Goal: Information Seeking & Learning: Learn about a topic

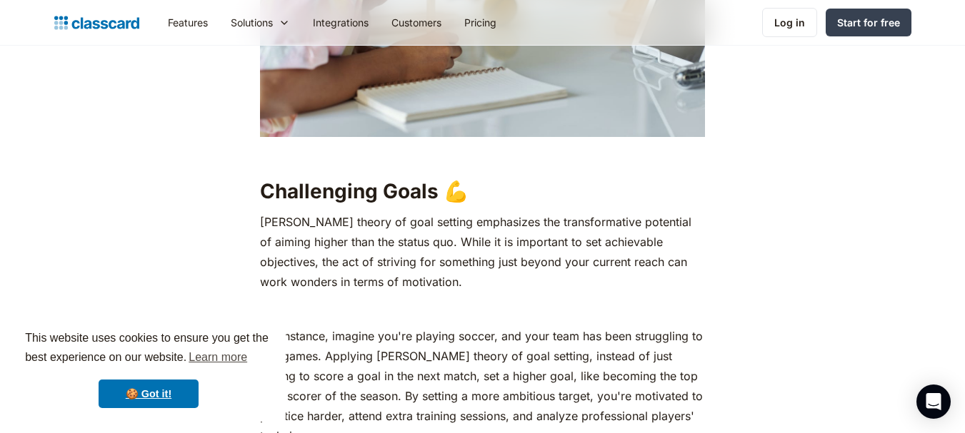
scroll to position [1928, 0]
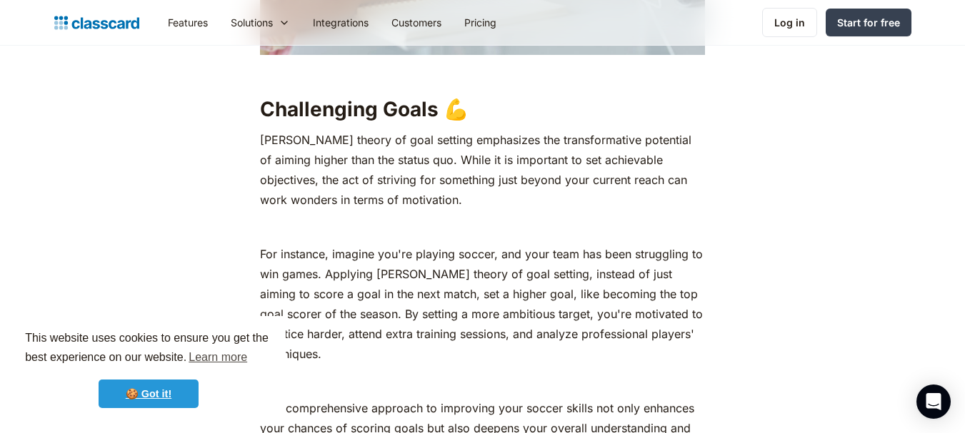
click at [151, 390] on link "🍪 Got it!" at bounding box center [149, 394] width 100 height 29
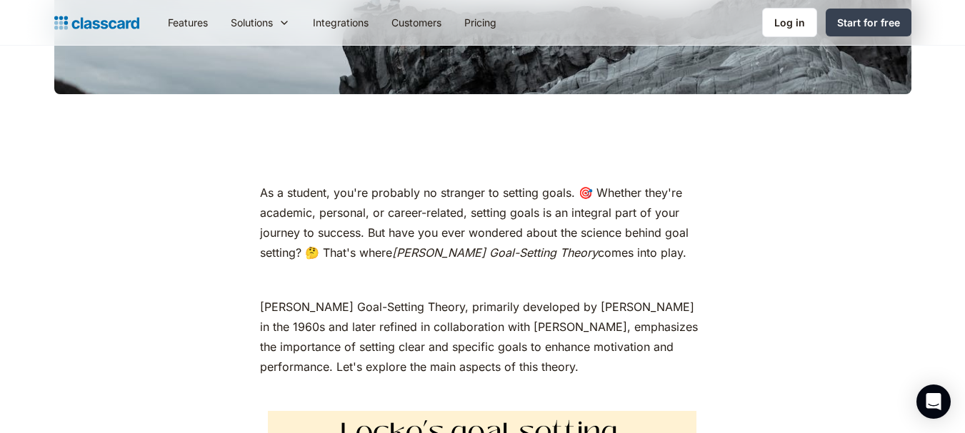
scroll to position [643, 0]
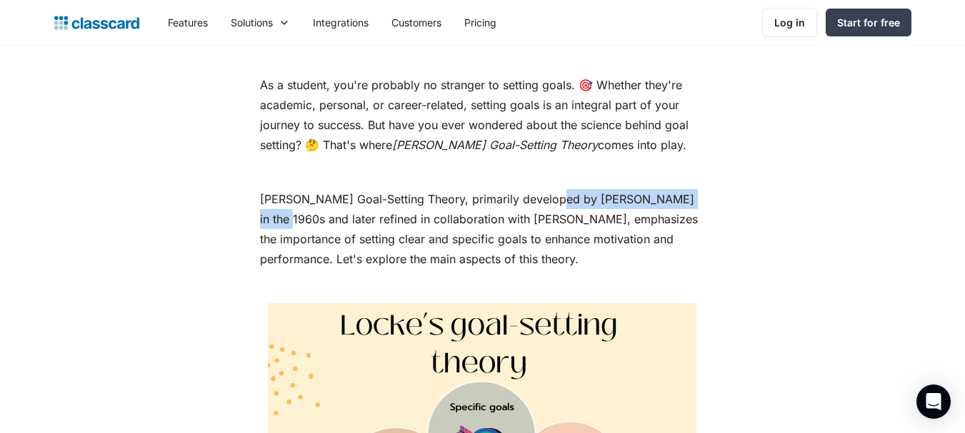
drag, startPoint x: 547, startPoint y: 153, endPoint x: 700, endPoint y: 148, distance: 152.9
click at [700, 189] on p "[PERSON_NAME] Goal-Setting Theory, primarily developed by [PERSON_NAME] in the …" at bounding box center [482, 229] width 445 height 80
copy p "[PERSON_NAME] in the 1960s"
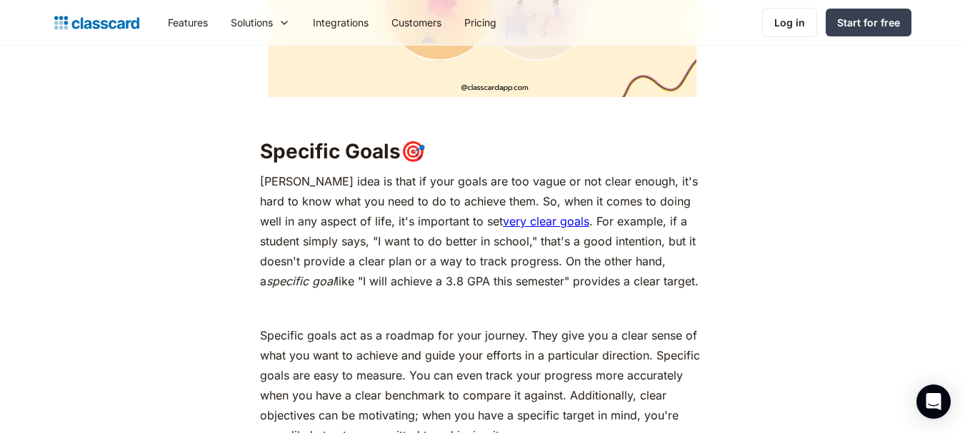
scroll to position [1214, 0]
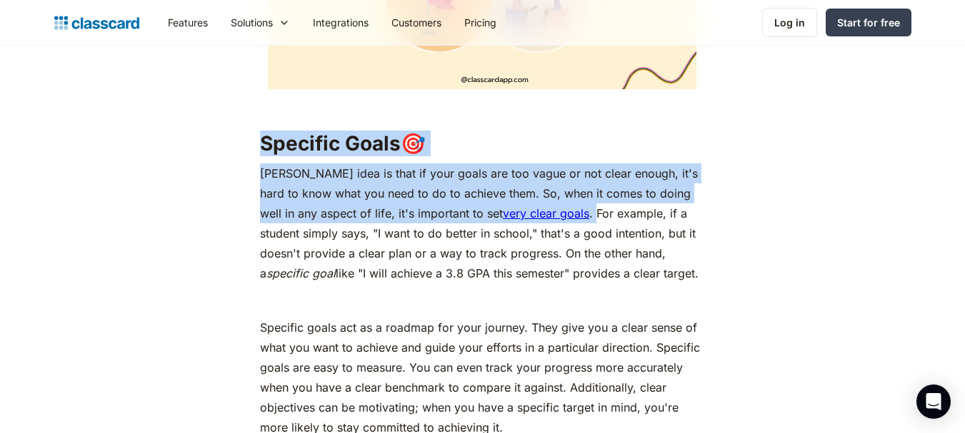
drag, startPoint x: 262, startPoint y: 100, endPoint x: 537, endPoint y: 168, distance: 283.1
copy div "Specific Goals 🎯 [PERSON_NAME] idea is that if your goals are too vague or not …"
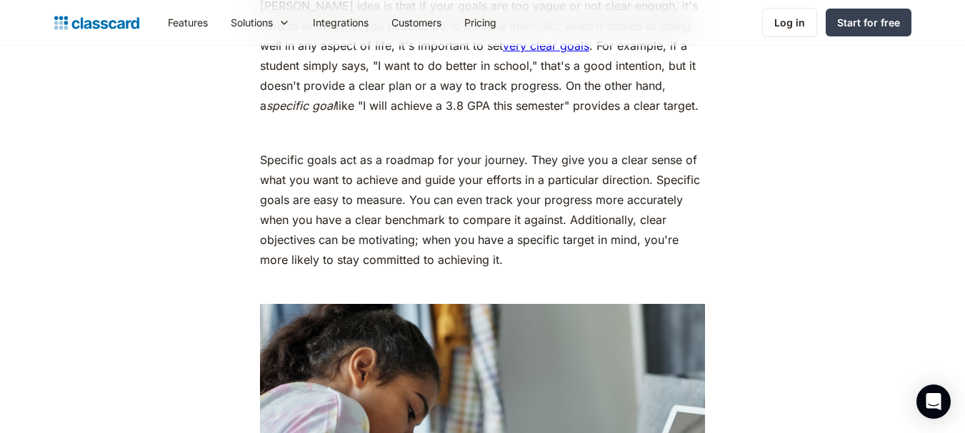
scroll to position [1356, 0]
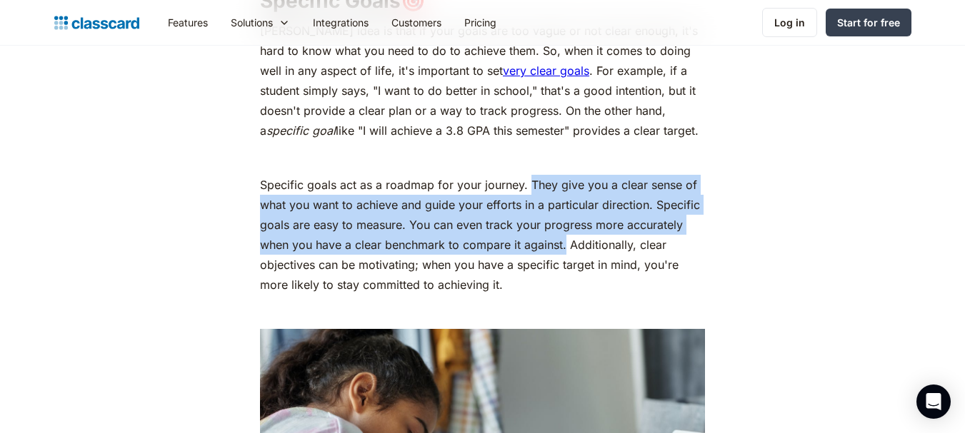
drag, startPoint x: 528, startPoint y: 137, endPoint x: 565, endPoint y: 197, distance: 70.5
click at [565, 197] on p "Specific goals act as a roadmap for your journey. They give you a clear sense o…" at bounding box center [482, 235] width 445 height 120
copy p "They give you a clear sense of what you want to achieve and guide your efforts …"
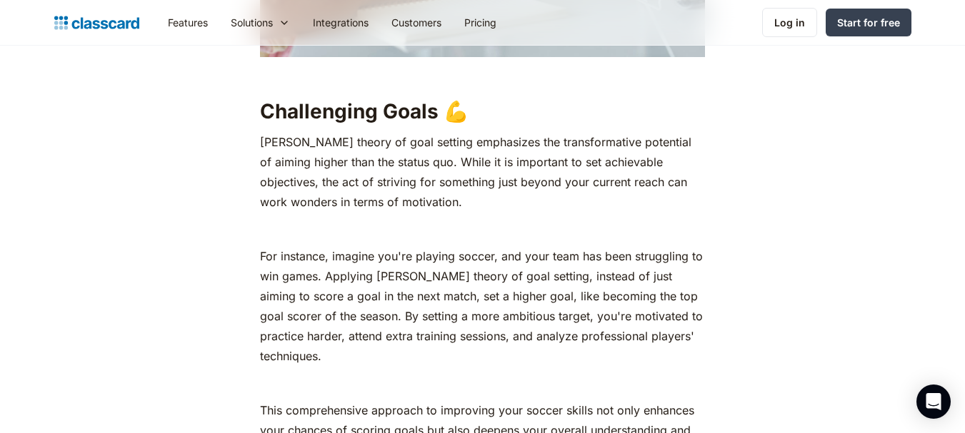
scroll to position [1928, 0]
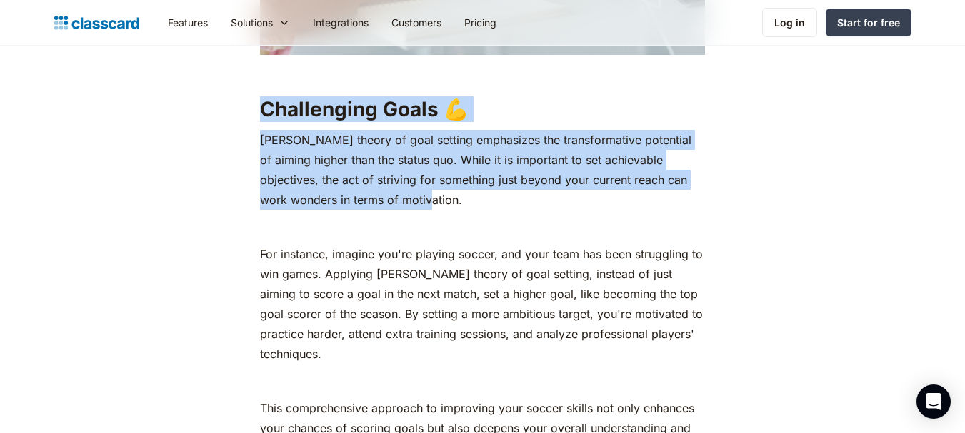
drag, startPoint x: 263, startPoint y: 64, endPoint x: 386, endPoint y: 159, distance: 156.2
copy div "Challenging Goals 💪 [PERSON_NAME] theory of goal setting emphasizes the transfo…"
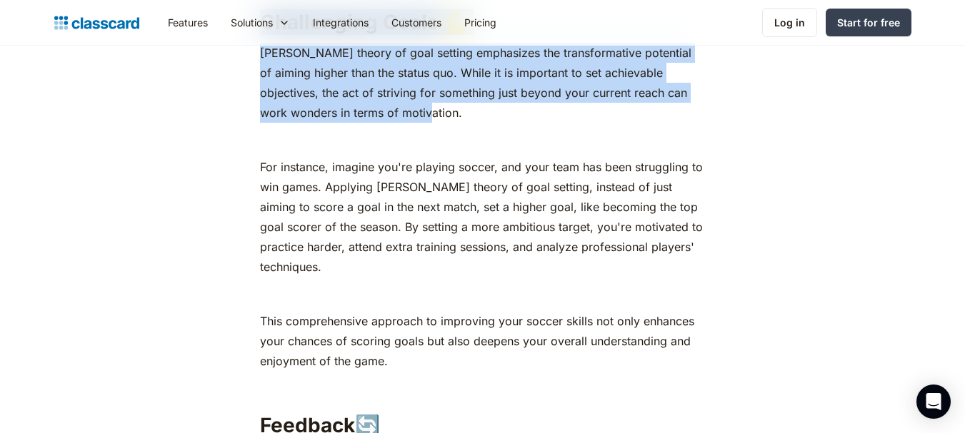
scroll to position [2142, 0]
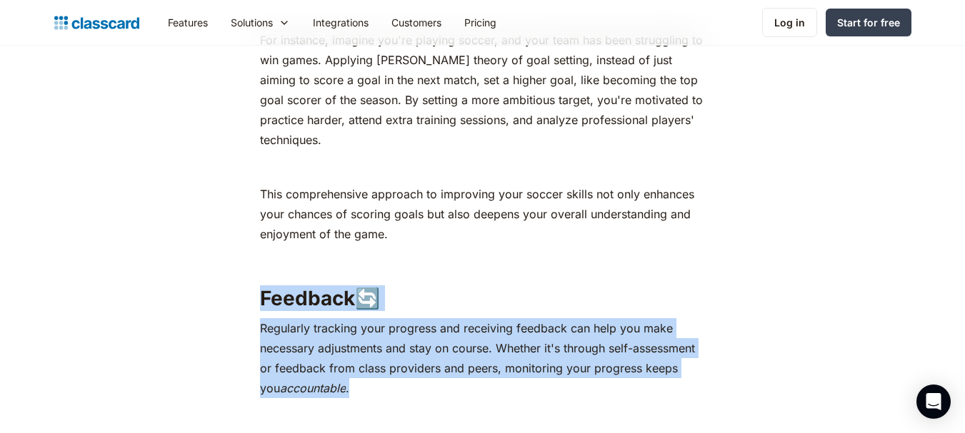
drag, startPoint x: 263, startPoint y: 251, endPoint x: 359, endPoint y: 343, distance: 133.8
copy div "Feedback 🔄 Regularly tracking your progress and receiving feedback can help you…"
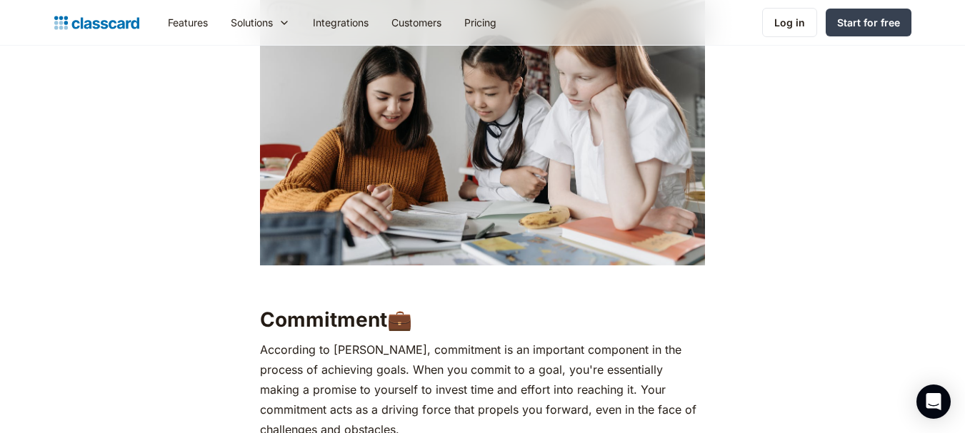
scroll to position [2999, 0]
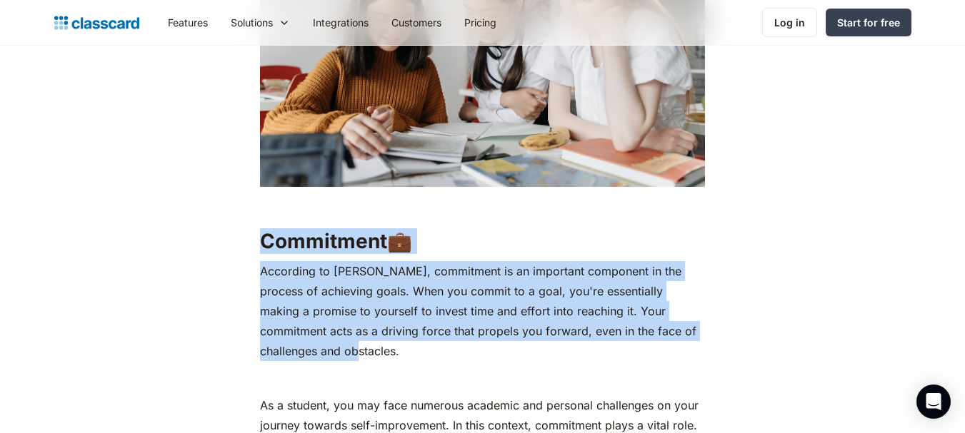
drag, startPoint x: 263, startPoint y: 190, endPoint x: 329, endPoint y: 301, distance: 129.7
copy div "Commitment 💼 According to [PERSON_NAME], commitment is an important component i…"
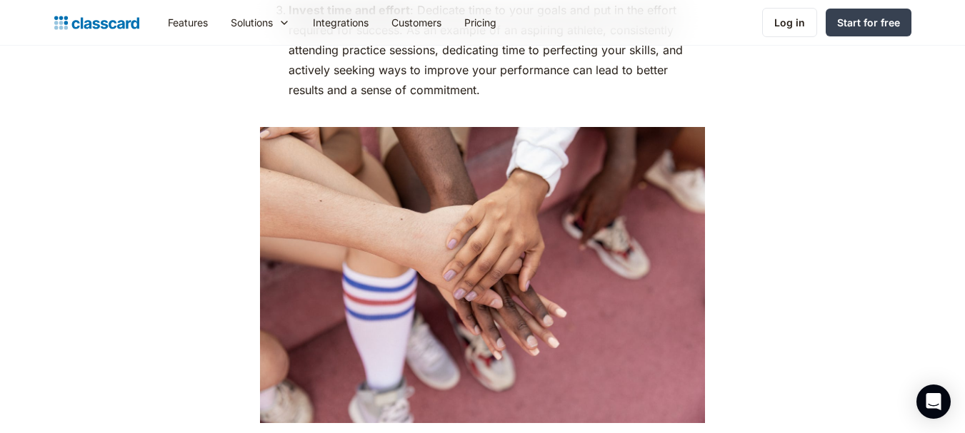
scroll to position [3855, 0]
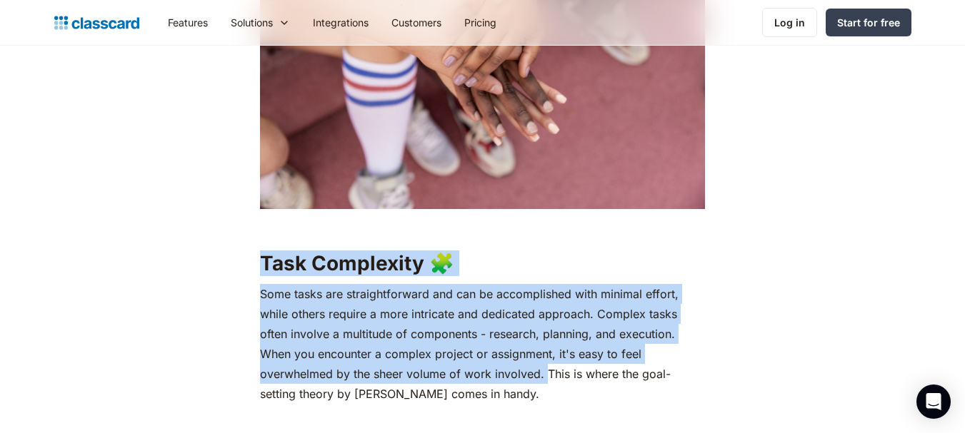
drag, startPoint x: 263, startPoint y: 216, endPoint x: 544, endPoint y: 334, distance: 304.3
copy div "Task Complexity 🧩 Some tasks are straightforward and can be accomplished with m…"
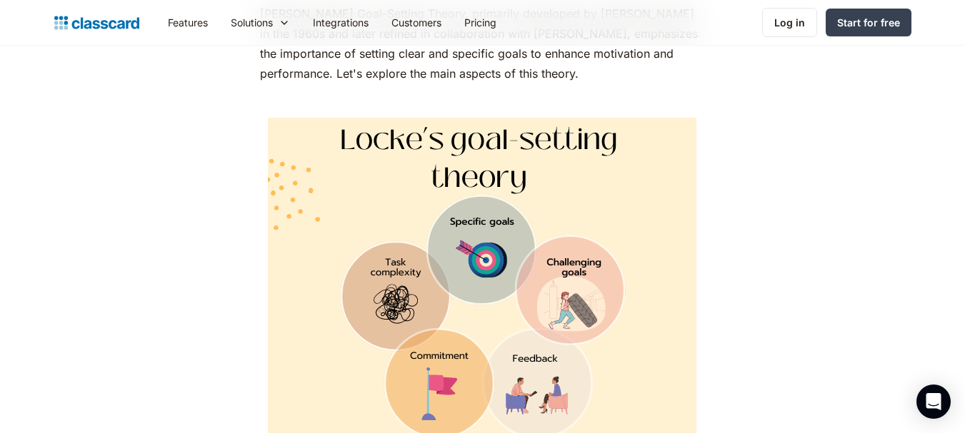
scroll to position [983, 0]
